Goal: Browse casually: Explore the website without a specific task or goal

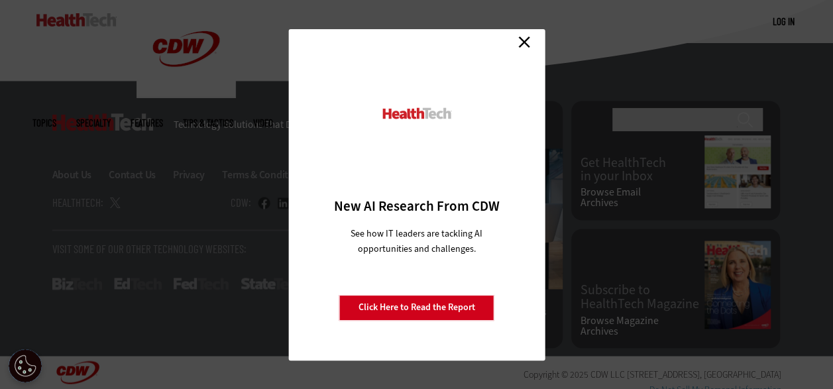
scroll to position [3455, 0]
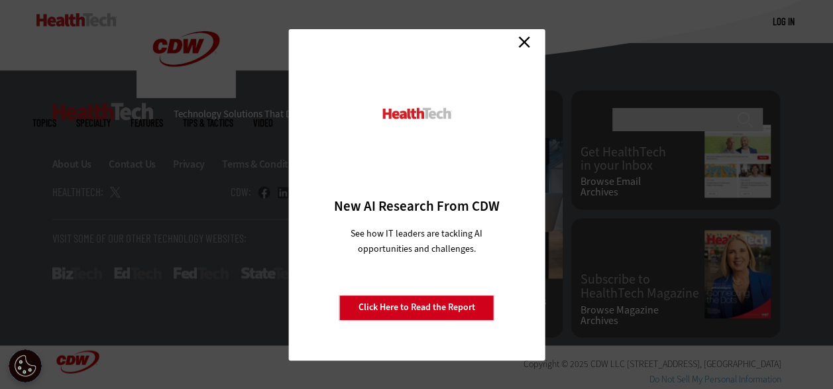
click at [529, 42] on link "Close" at bounding box center [524, 42] width 20 height 20
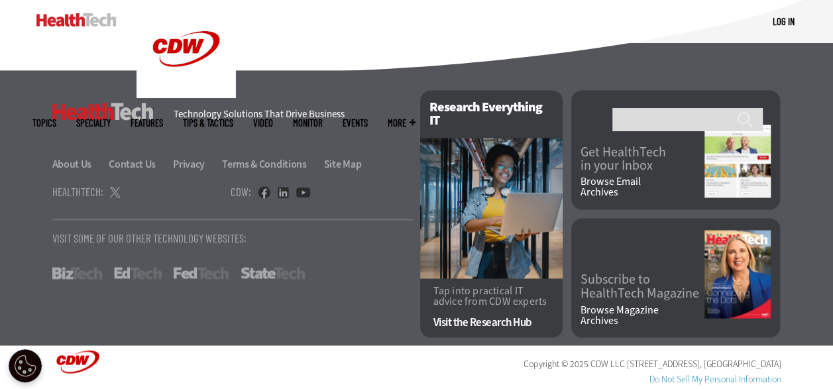
click at [202, 272] on link "FedTech" at bounding box center [201, 273] width 55 height 12
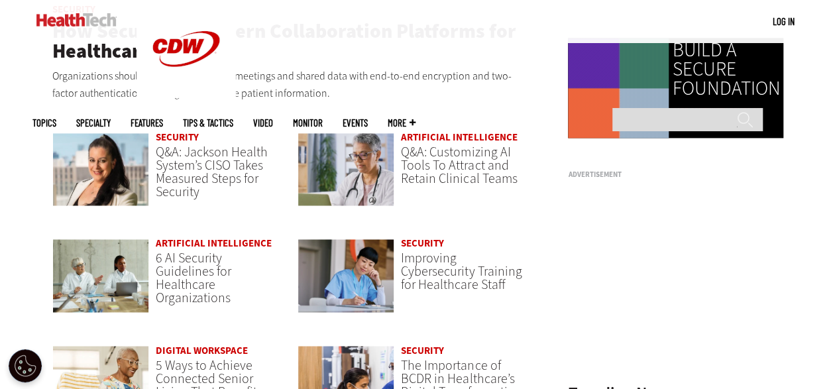
scroll to position [927, 0]
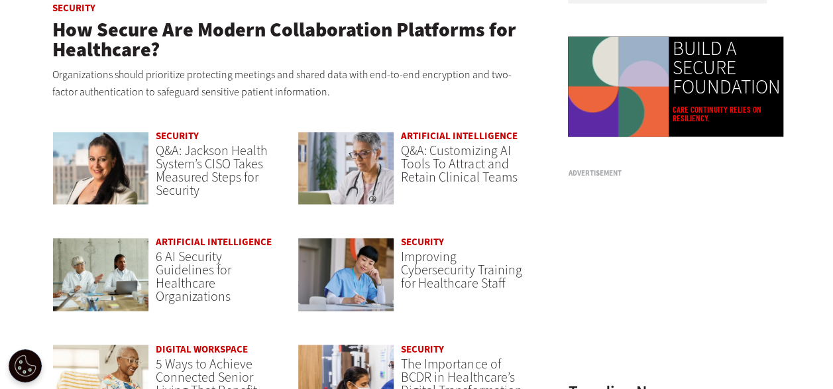
scroll to position [927, 0]
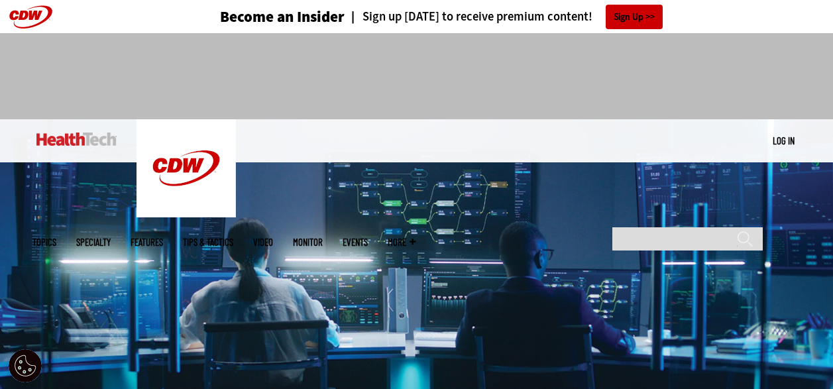
scroll to position [927, 0]
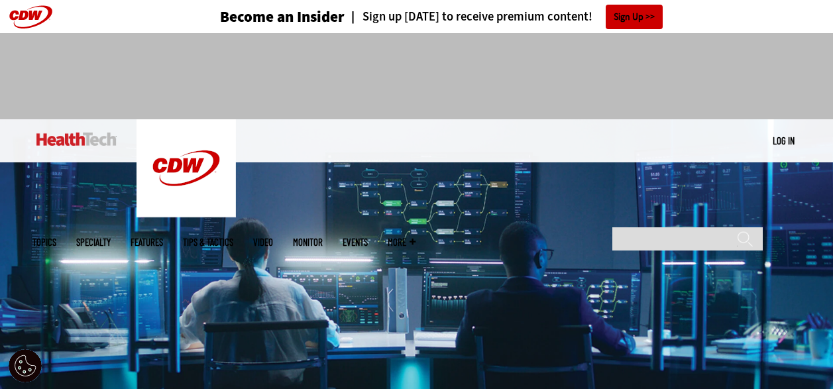
scroll to position [927, 0]
